Goal: Information Seeking & Learning: Find specific fact

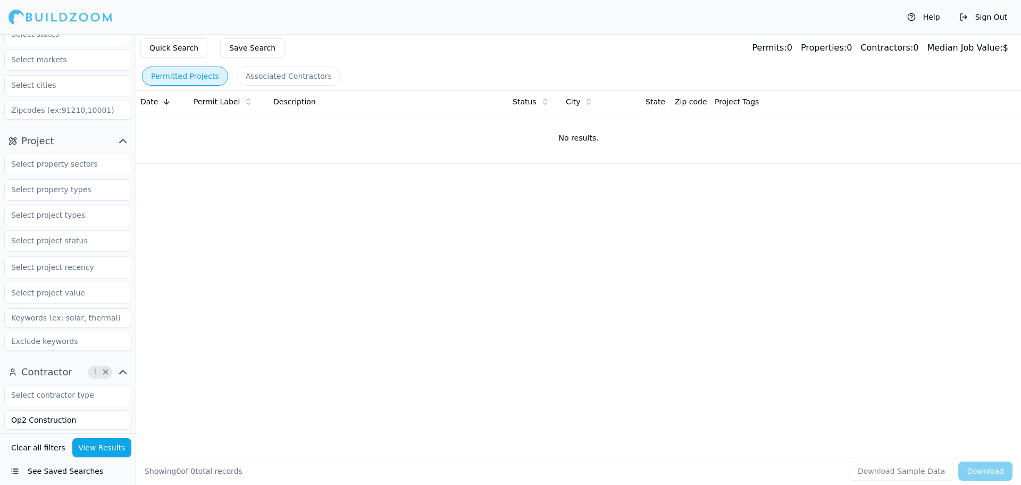
scroll to position [160, 0]
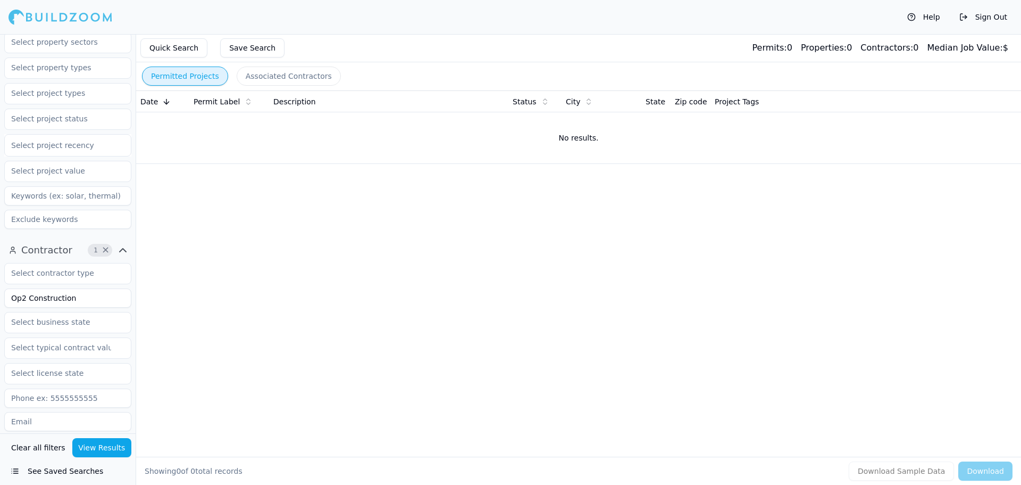
drag, startPoint x: 73, startPoint y: 294, endPoint x: -41, endPoint y: 315, distance: 116.8
click at [0, 315] on html "Help Sign Out Location Project Select project recency Contractor 1 × Op2 Constr…" at bounding box center [510, 242] width 1021 height 485
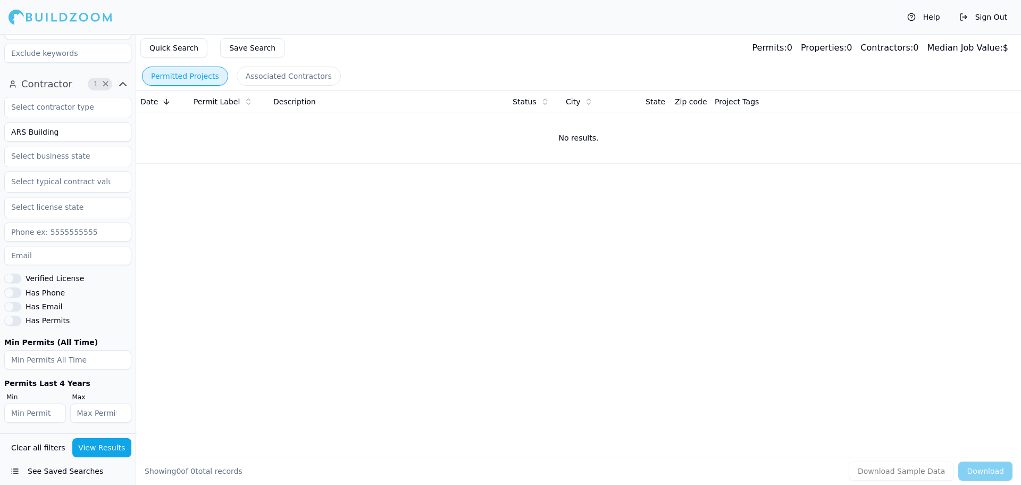
scroll to position [328, 0]
type input "ARS Building"
